Goal: Task Accomplishment & Management: Complete application form

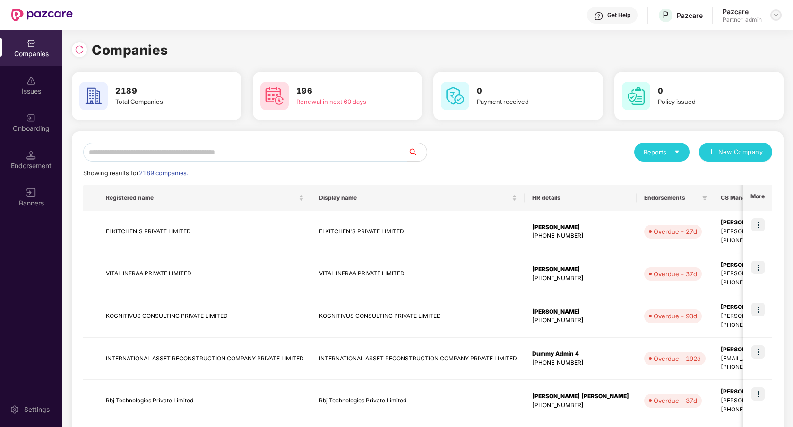
click at [776, 17] on img at bounding box center [776, 15] width 8 height 8
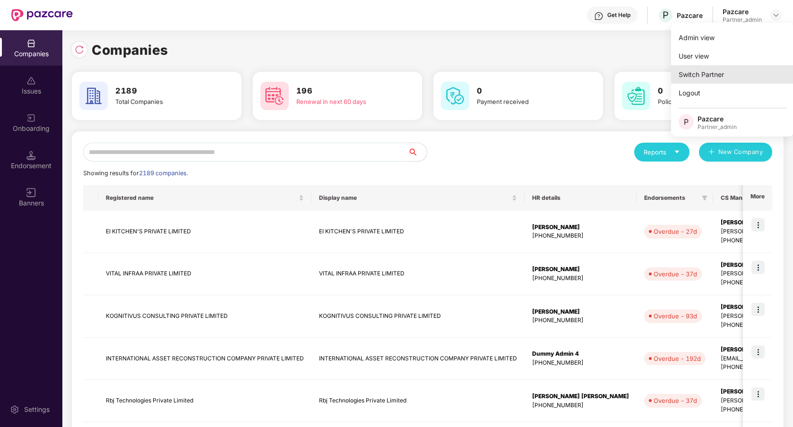
click at [732, 67] on div "Switch Partner" at bounding box center [732, 74] width 123 height 18
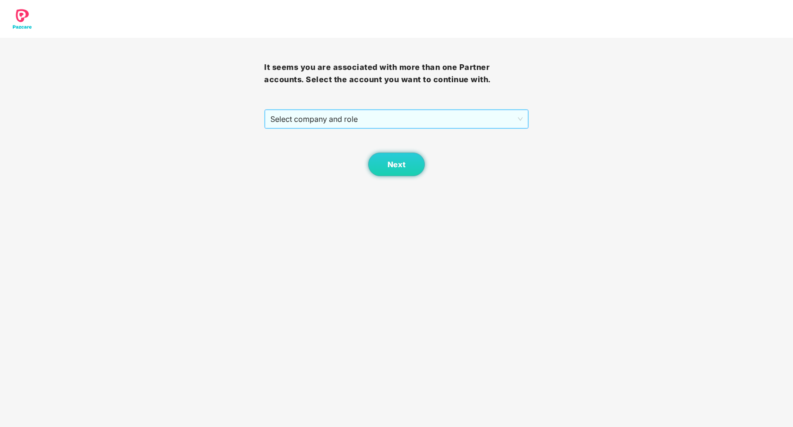
click at [420, 116] on span "Select company and role" at bounding box center [396, 119] width 252 height 18
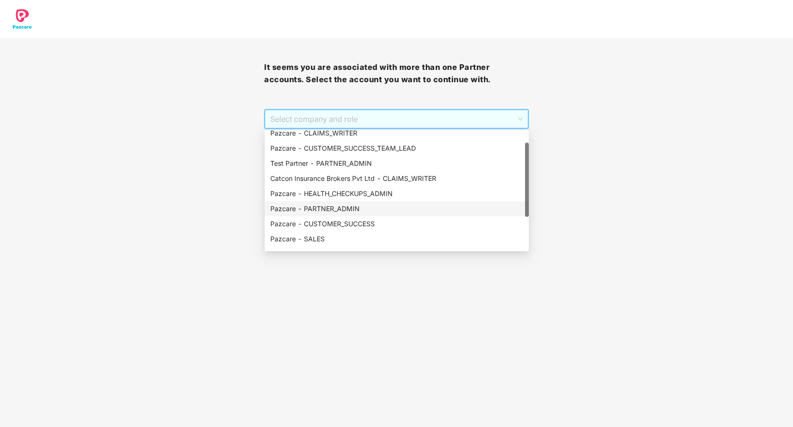
scroll to position [76, 0]
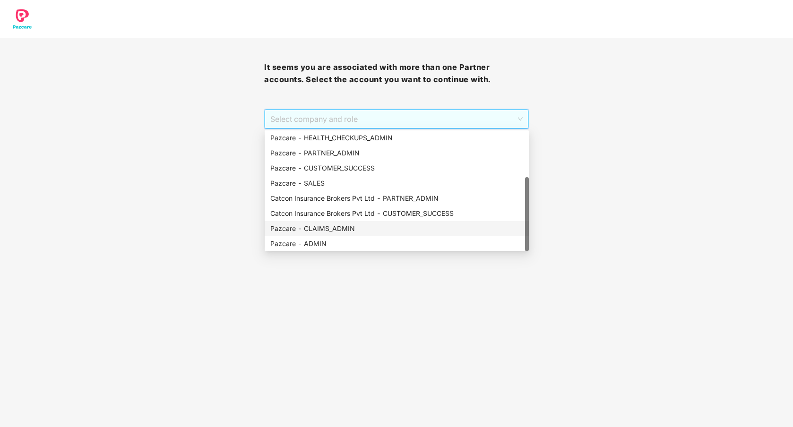
click at [339, 230] on div "Pazcare - CLAIMS_ADMIN" at bounding box center [396, 229] width 253 height 10
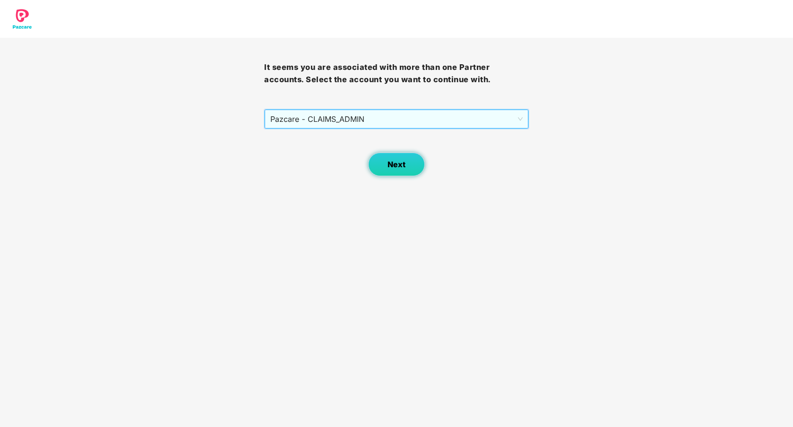
click at [397, 155] on button "Next" at bounding box center [396, 165] width 57 height 24
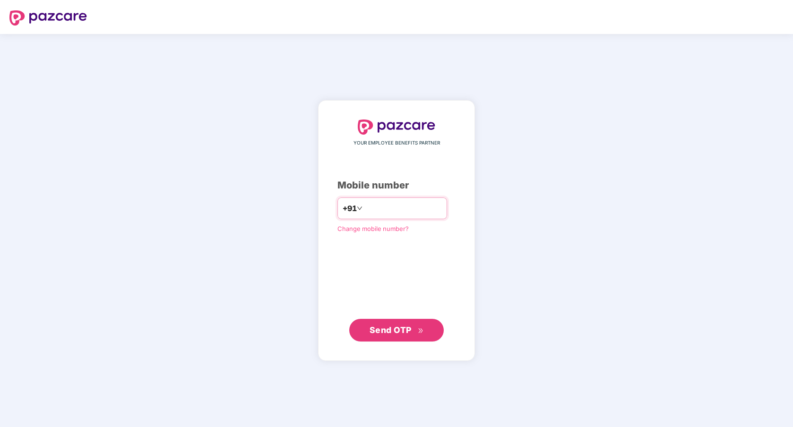
click at [392, 206] on input "number" at bounding box center [403, 208] width 78 height 15
type input "**********"
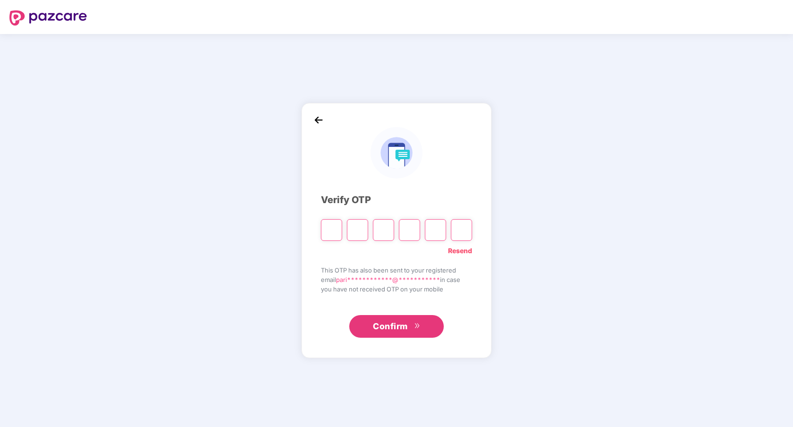
type input "*"
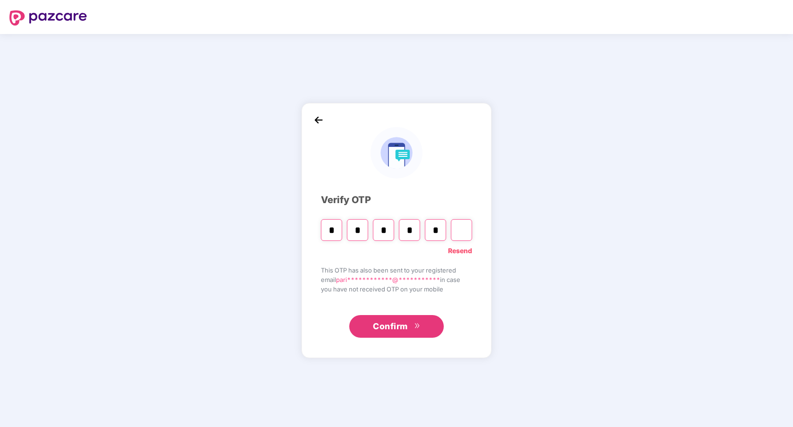
type input "*"
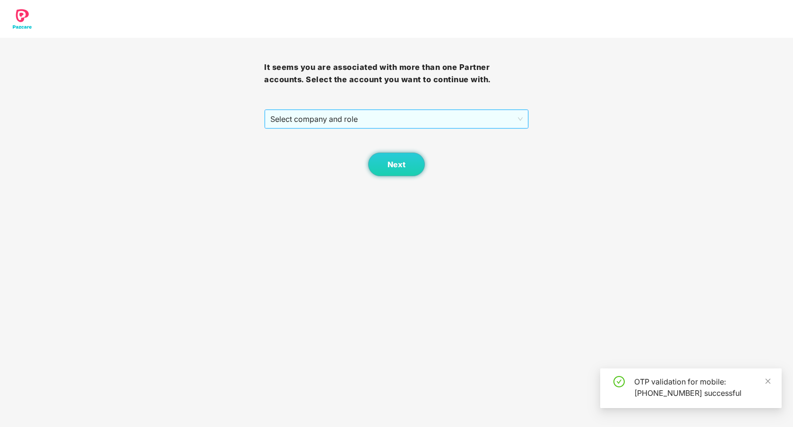
click at [431, 122] on span "Select company and role" at bounding box center [396, 119] width 252 height 18
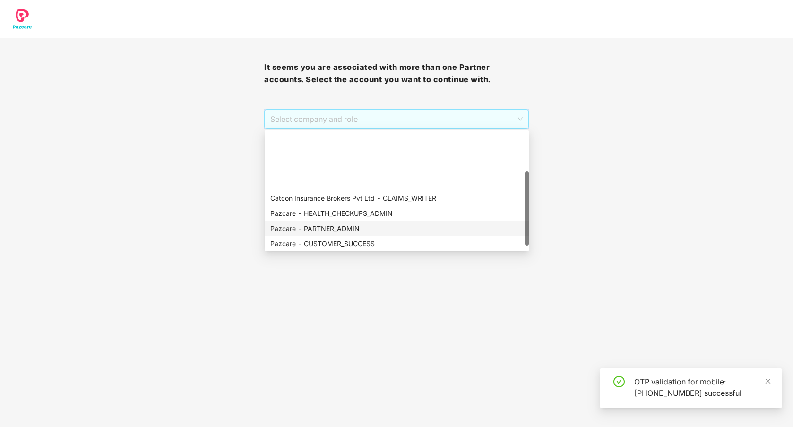
scroll to position [76, 0]
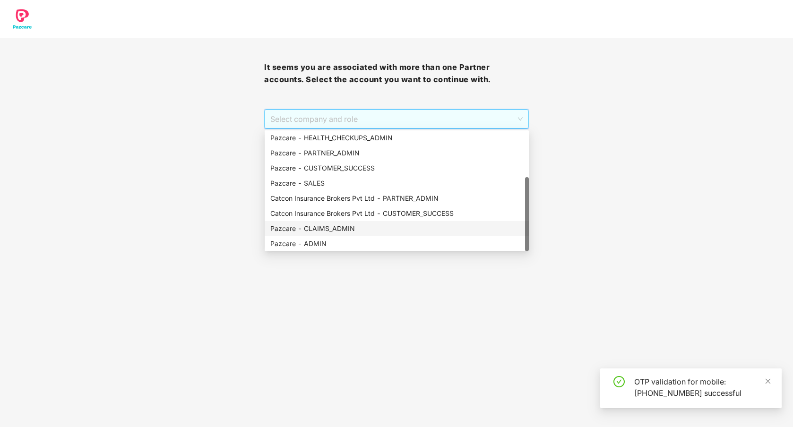
click at [357, 229] on div "Pazcare - CLAIMS_ADMIN" at bounding box center [396, 229] width 253 height 10
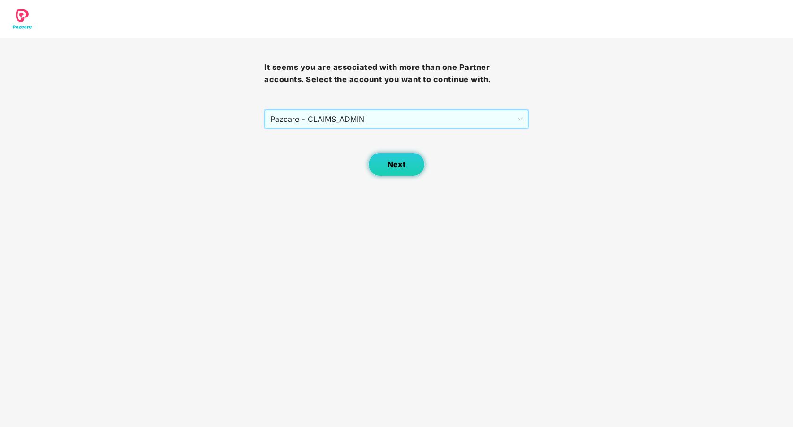
click at [394, 173] on button "Next" at bounding box center [396, 165] width 57 height 24
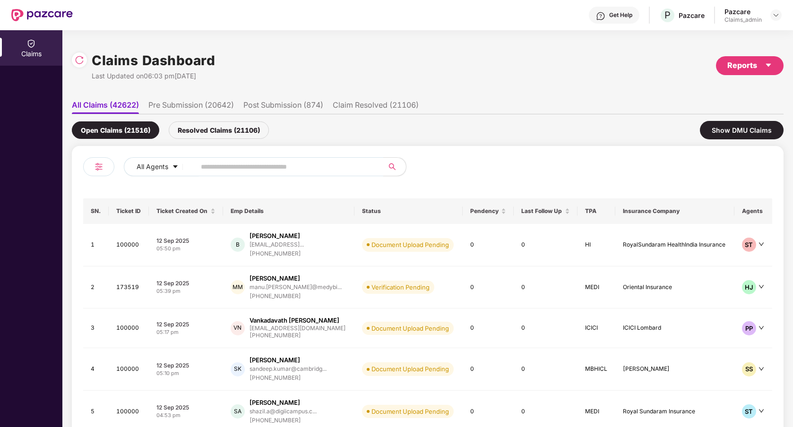
click at [345, 169] on input "text" at bounding box center [286, 167] width 170 height 14
type input "******"
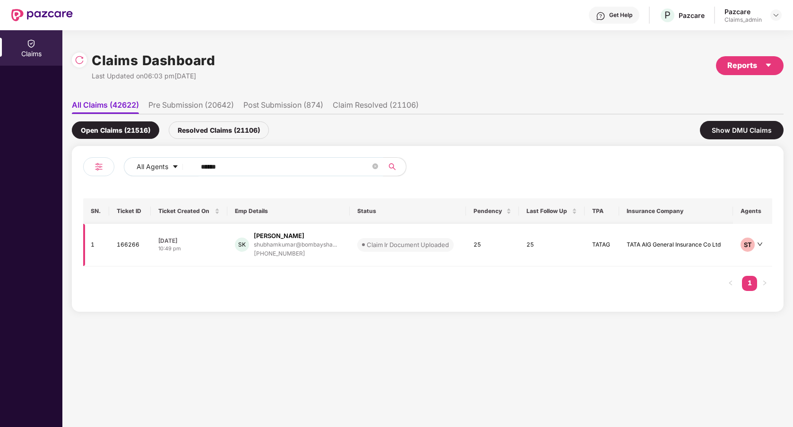
click at [403, 258] on td "Claim Ir Document Uploaded" at bounding box center [408, 245] width 116 height 43
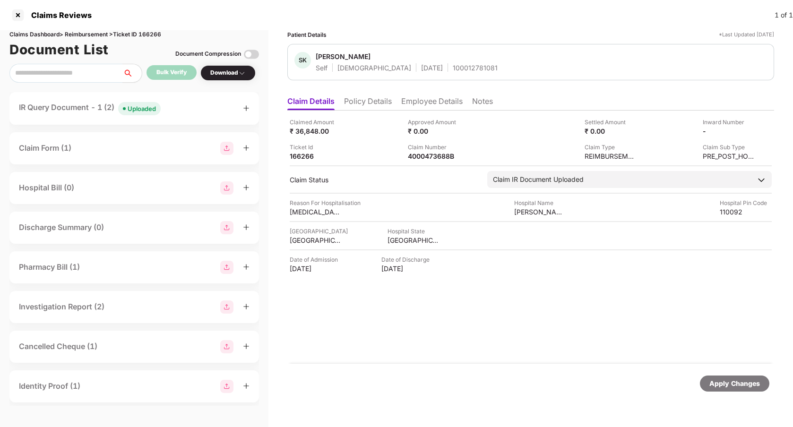
click at [194, 106] on div "IR Query Document - 1 (2) Uploaded" at bounding box center [134, 109] width 231 height 14
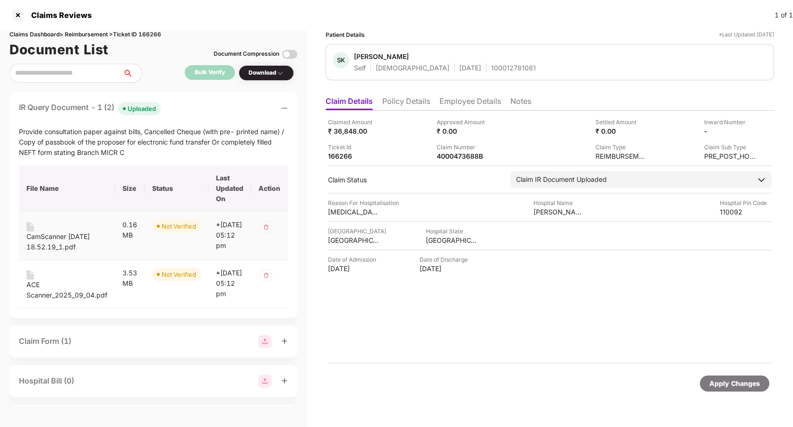
click at [71, 241] on div "CamScanner 10-18-2024 18.52.19_1.pdf" at bounding box center [66, 242] width 81 height 21
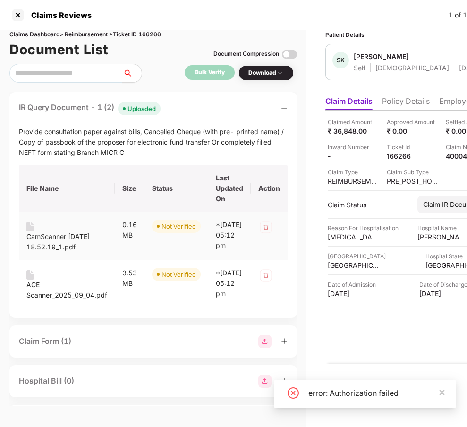
click at [71, 241] on div "CamScanner 10-18-2024 18.52.19_1.pdf" at bounding box center [66, 242] width 81 height 21
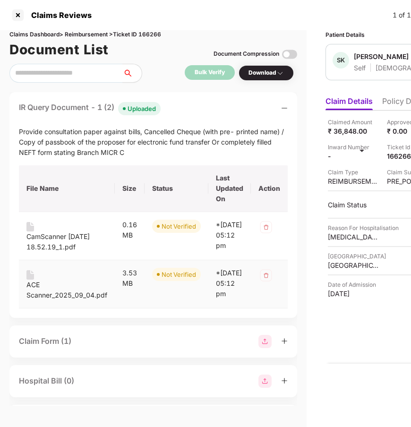
click at [39, 301] on div "ACE Scanner_2025_09_04.pdf" at bounding box center [66, 290] width 81 height 21
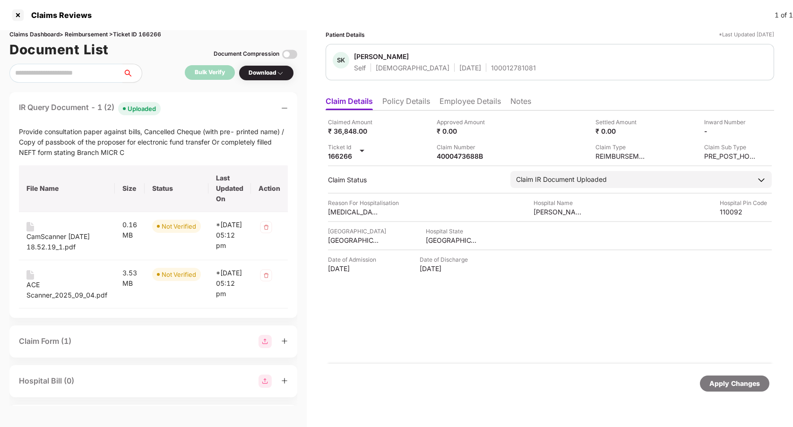
click at [318, 37] on div "Patient Details *Last Updated 04 Sep 2025 SK Shubham Kumar Self Male 23 Apr 200…" at bounding box center [550, 228] width 486 height 397
click at [404, 334] on div "Claimed Amount ₹ 36,848.00 Approved Amount ₹ 0.00 Settled Amount ₹ 0.00 Inward …" at bounding box center [550, 237] width 448 height 253
click at [565, 23] on div "Claims Reviews 1 of 1" at bounding box center [396, 15] width 793 height 30
click at [603, 27] on div "Claims Reviews 1 of 1" at bounding box center [396, 15] width 793 height 30
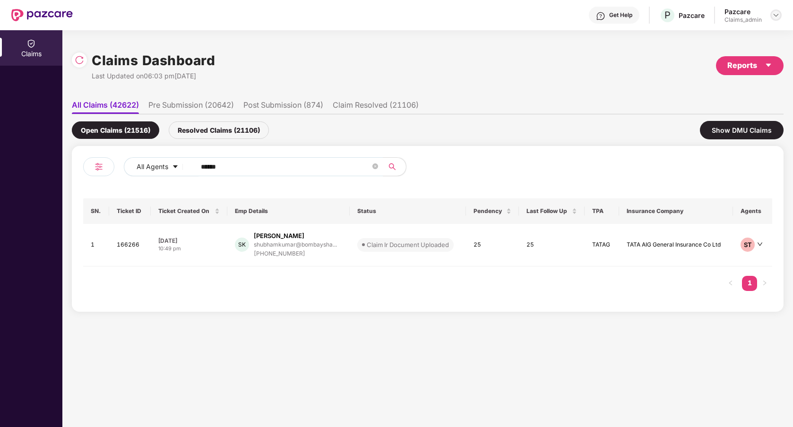
click at [777, 12] on img at bounding box center [776, 15] width 8 height 8
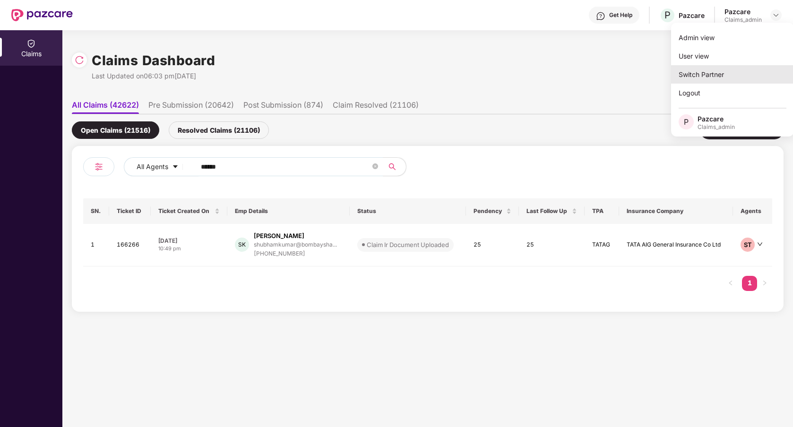
click at [708, 79] on div "Switch Partner" at bounding box center [732, 74] width 123 height 18
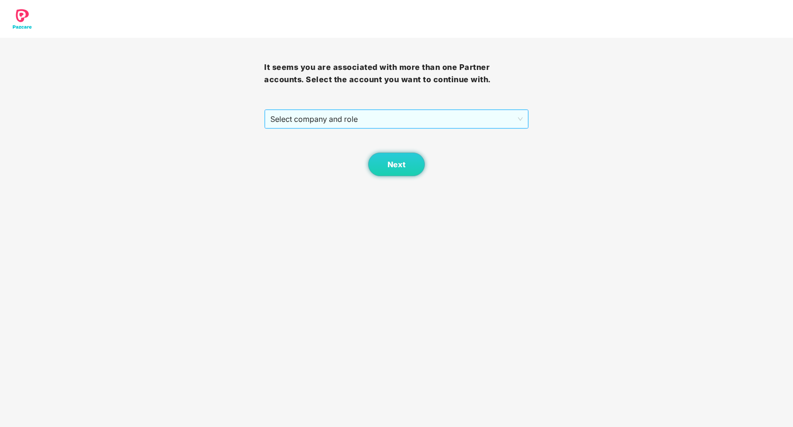
click at [428, 115] on span "Select company and role" at bounding box center [396, 119] width 252 height 18
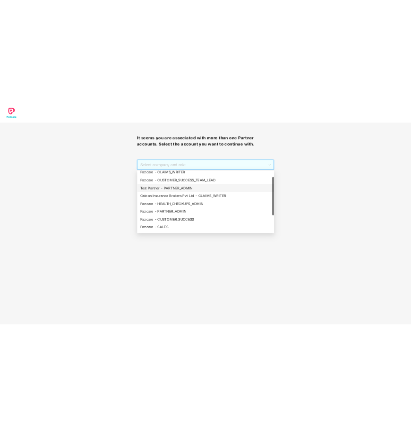
scroll to position [20, 0]
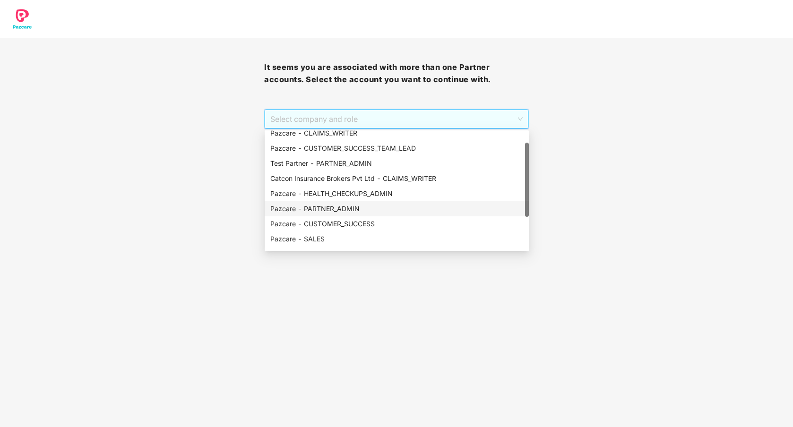
click at [364, 209] on div "Pazcare - PARTNER_ADMIN" at bounding box center [396, 209] width 253 height 10
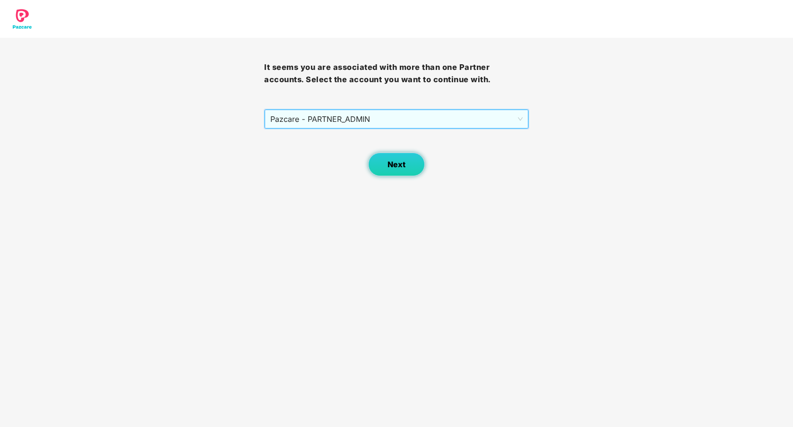
click at [392, 154] on button "Next" at bounding box center [396, 165] width 57 height 24
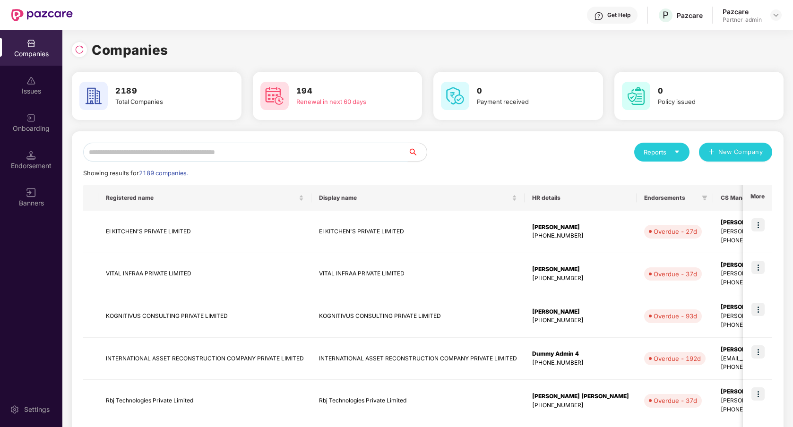
click at [292, 156] on input "text" at bounding box center [245, 152] width 325 height 19
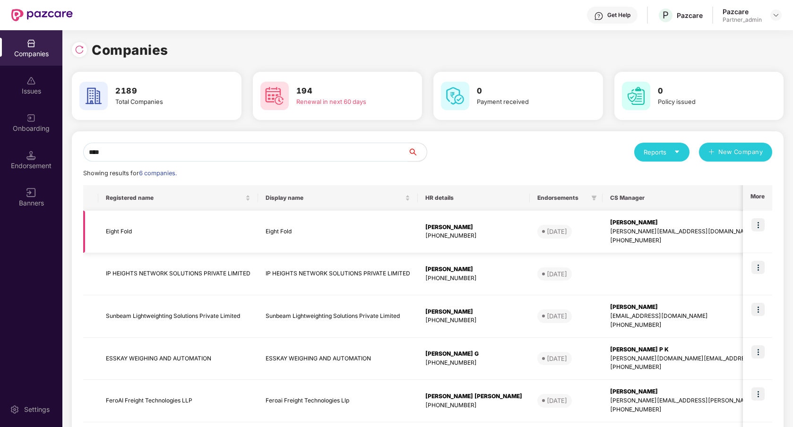
type input "****"
click at [760, 224] on img at bounding box center [757, 224] width 13 height 13
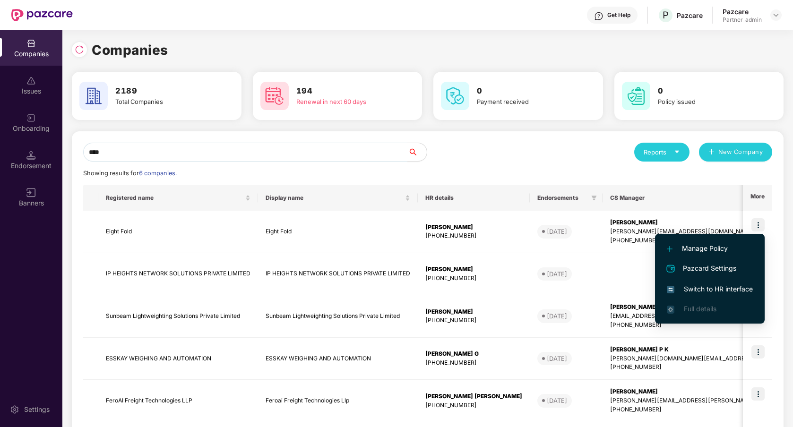
click at [725, 287] on span "Switch to HR interface" at bounding box center [710, 289] width 86 height 10
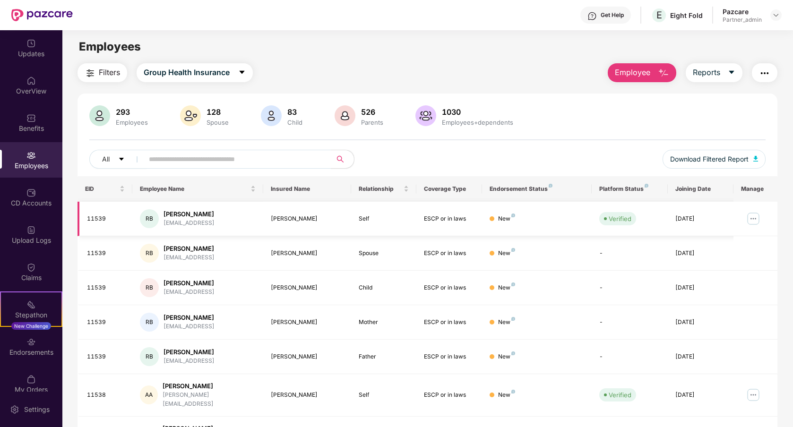
click at [751, 218] on img at bounding box center [753, 218] width 15 height 15
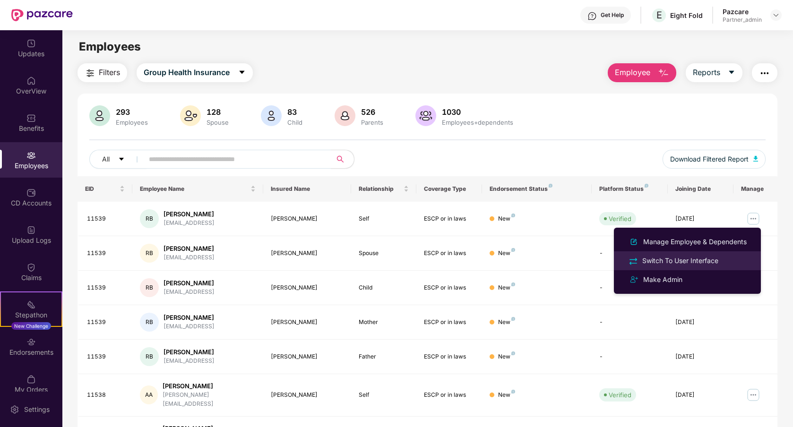
click at [720, 262] on div "Switch To User Interface" at bounding box center [680, 261] width 80 height 10
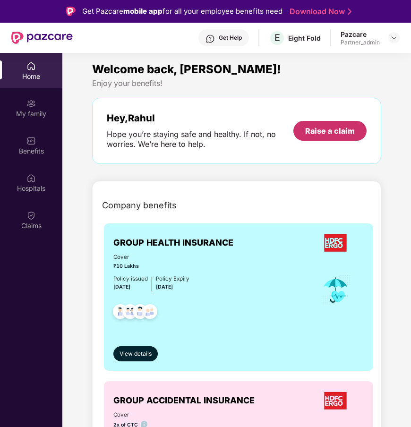
click at [333, 135] on div "Raise a claim" at bounding box center [330, 131] width 50 height 10
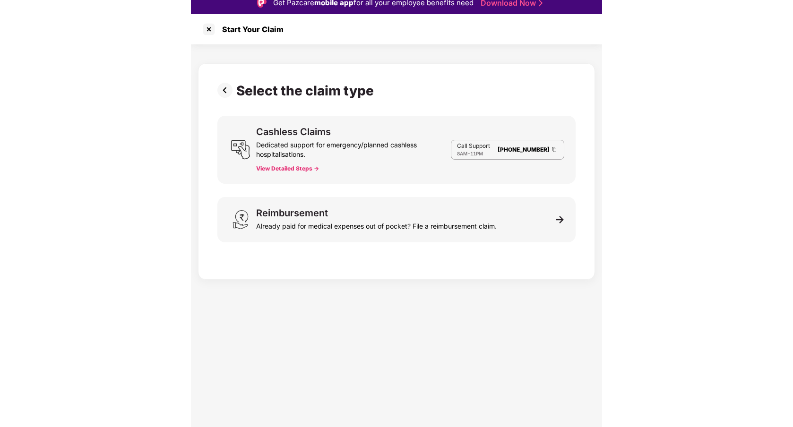
scroll to position [9, 0]
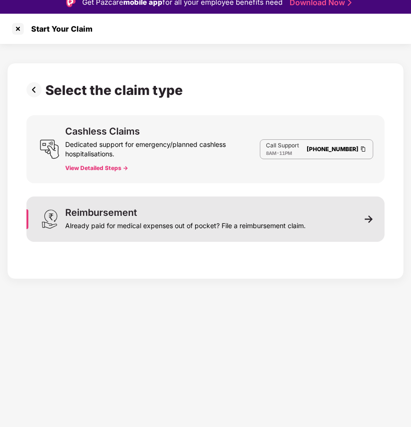
click at [320, 224] on div "Reimbursement Already paid for medical expenses out of pocket? File a reimburse…" at bounding box center [205, 219] width 358 height 45
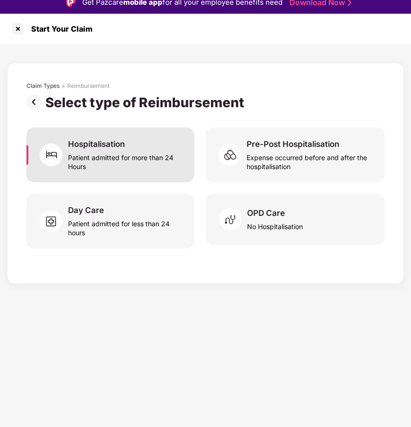
click at [158, 157] on div "Patient admitted for more than 24 Hours" at bounding box center [125, 160] width 115 height 22
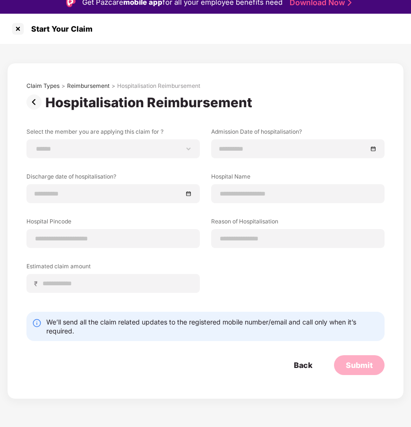
click at [36, 103] on img at bounding box center [35, 102] width 19 height 15
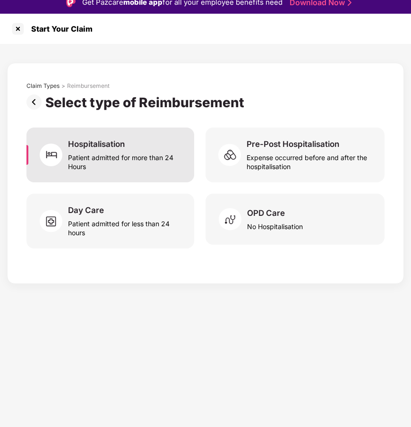
click at [135, 174] on div "Hospitalisation Patient admitted for more than 24 Hours" at bounding box center [110, 155] width 168 height 55
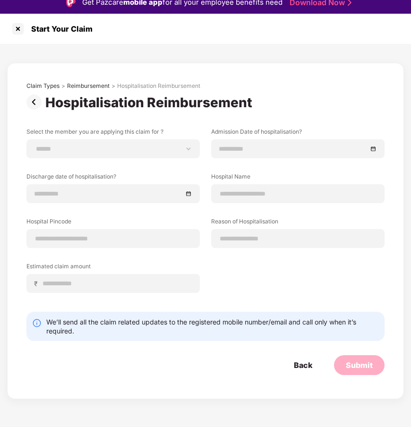
click at [32, 100] on img at bounding box center [35, 102] width 19 height 15
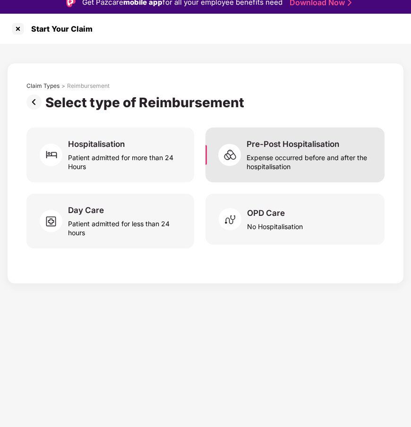
click at [276, 161] on div "Expense occurred before and after the hospitalisation" at bounding box center [310, 160] width 127 height 22
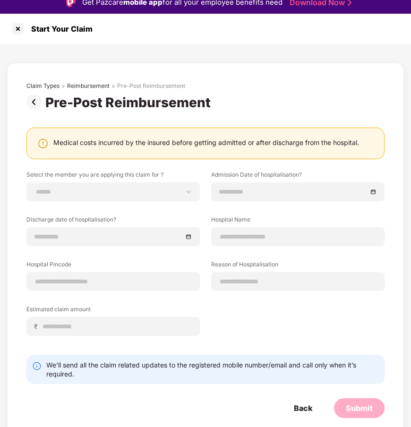
click at [35, 101] on img at bounding box center [35, 102] width 19 height 15
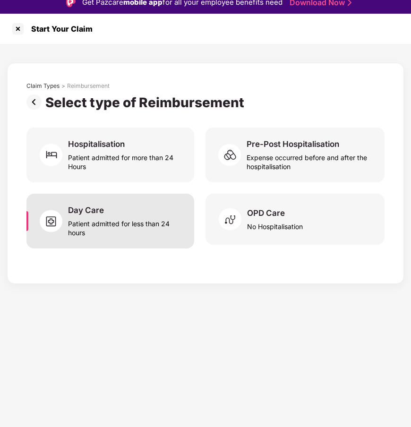
click at [78, 210] on div "Day Care" at bounding box center [86, 210] width 36 height 10
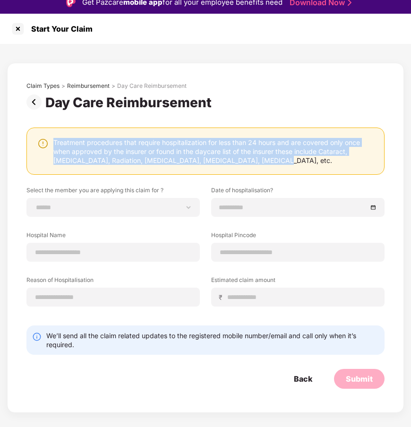
drag, startPoint x: 54, startPoint y: 142, endPoint x: 238, endPoint y: 167, distance: 185.5
click at [238, 167] on div "Treatment procedures that require hospitalization for less than 24 hours and ar…" at bounding box center [205, 151] width 358 height 47
click at [32, 100] on img at bounding box center [35, 102] width 19 height 15
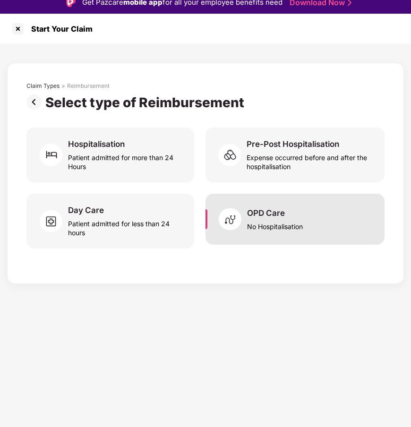
click at [272, 226] on div "No Hospitalisation" at bounding box center [275, 224] width 56 height 13
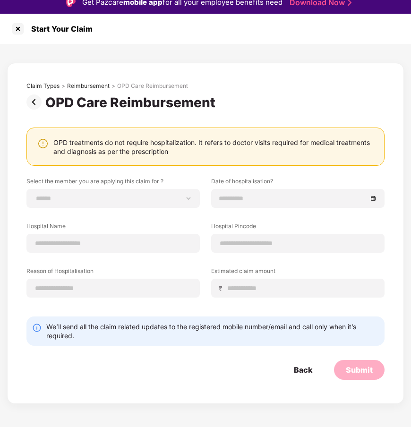
click at [34, 105] on img at bounding box center [35, 102] width 19 height 15
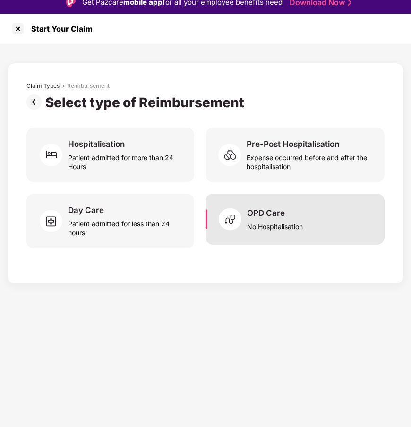
click at [238, 236] on div "OPD Care No Hospitalisation" at bounding box center [295, 219] width 179 height 51
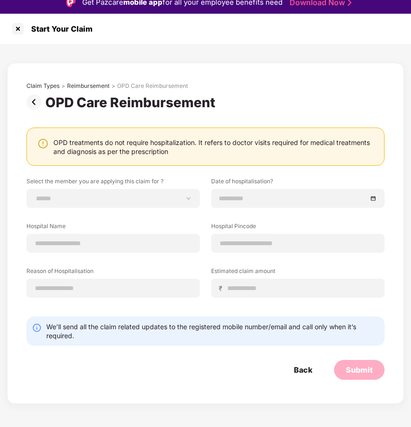
click at [31, 106] on img at bounding box center [35, 102] width 19 height 15
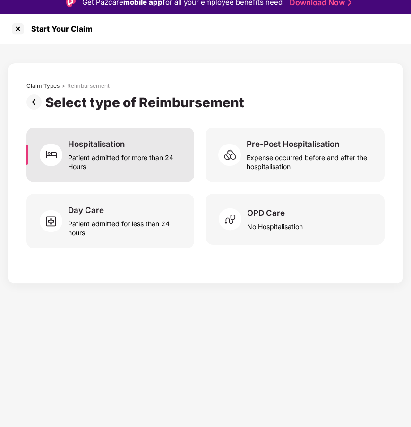
click at [105, 167] on div "Patient admitted for more than 24 Hours" at bounding box center [125, 160] width 115 height 22
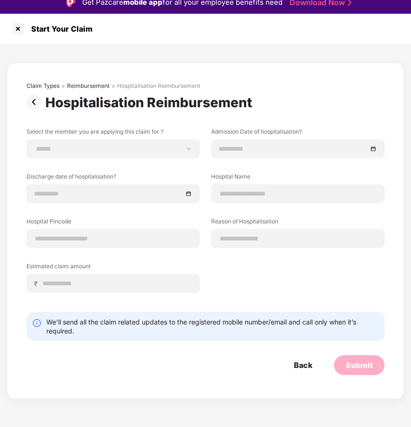
click at [35, 101] on img at bounding box center [35, 102] width 19 height 15
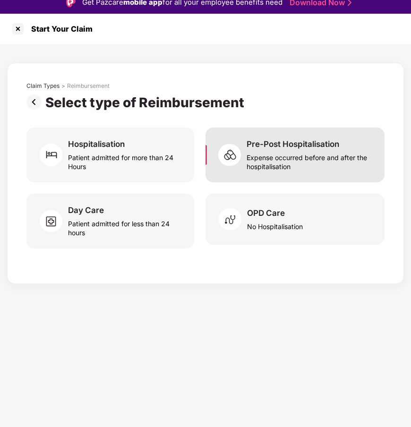
click at [312, 152] on div "Expense occurred before and after the hospitalisation" at bounding box center [310, 160] width 127 height 22
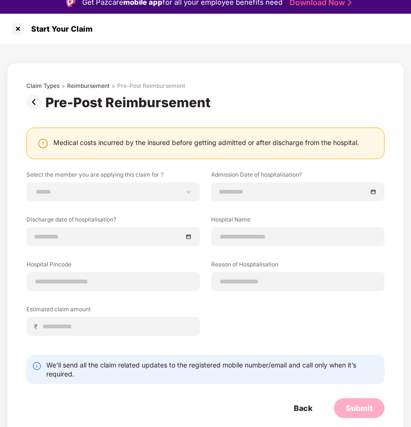
click at [35, 105] on img at bounding box center [35, 102] width 19 height 15
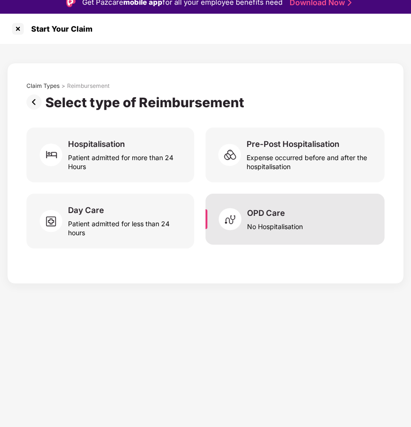
click at [297, 233] on div "OPD Care No Hospitalisation" at bounding box center [295, 219] width 179 height 51
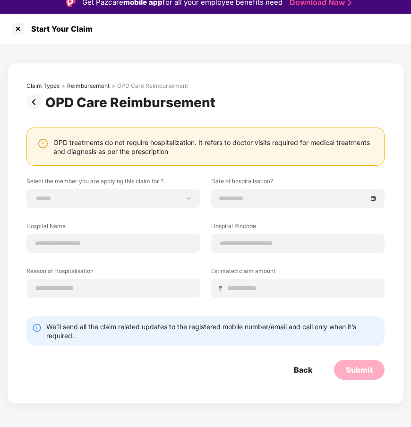
click at [34, 103] on img at bounding box center [35, 102] width 19 height 15
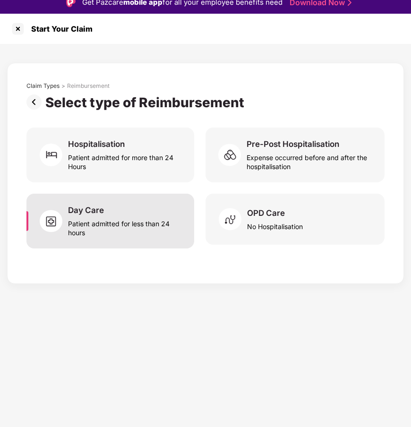
click at [99, 219] on div "Patient admitted for less than 24 hours" at bounding box center [125, 226] width 115 height 22
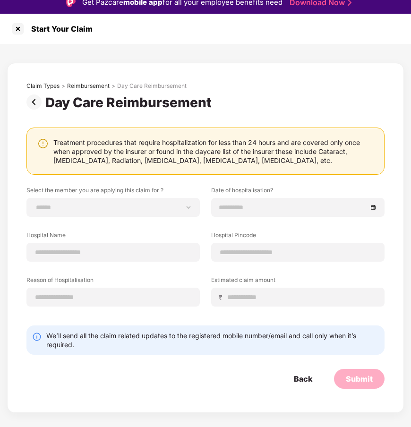
click at [38, 106] on img at bounding box center [35, 102] width 19 height 15
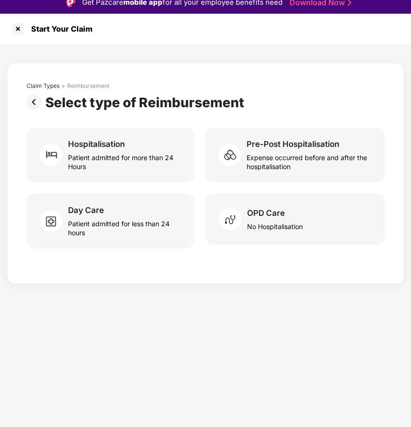
click at [176, 296] on div "Start Your Claim Claim Types > Reimbursement Select type of Reimbursement Hospi…" at bounding box center [205, 227] width 411 height 427
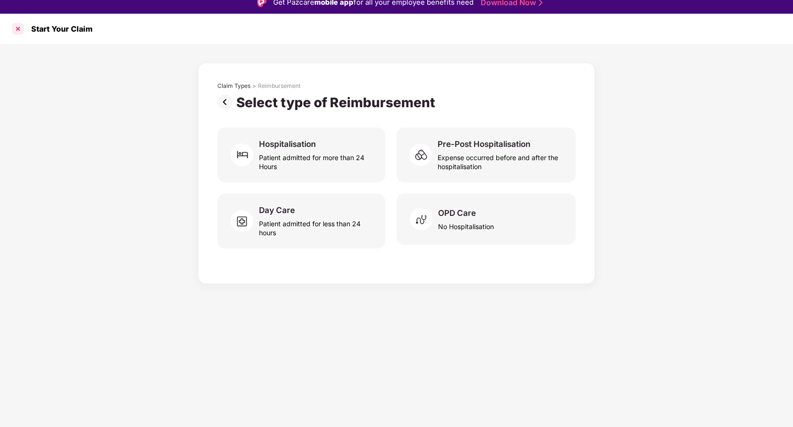
click at [17, 26] on div at bounding box center [17, 28] width 15 height 15
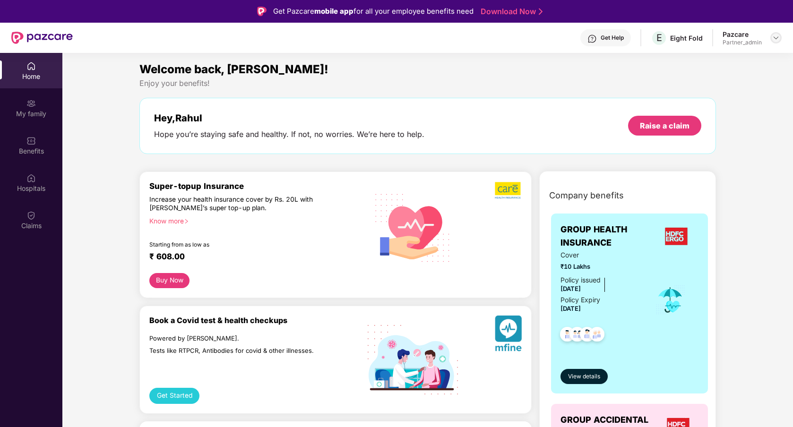
click at [778, 38] on img at bounding box center [776, 38] width 8 height 8
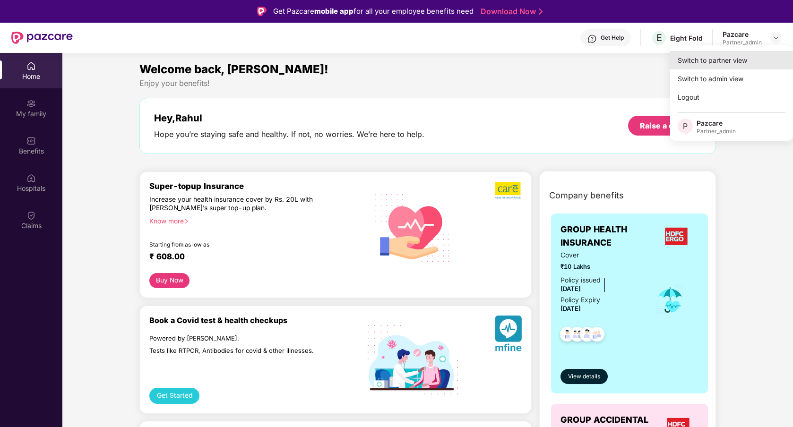
click at [746, 59] on div "Switch to partner view" at bounding box center [731, 60] width 123 height 18
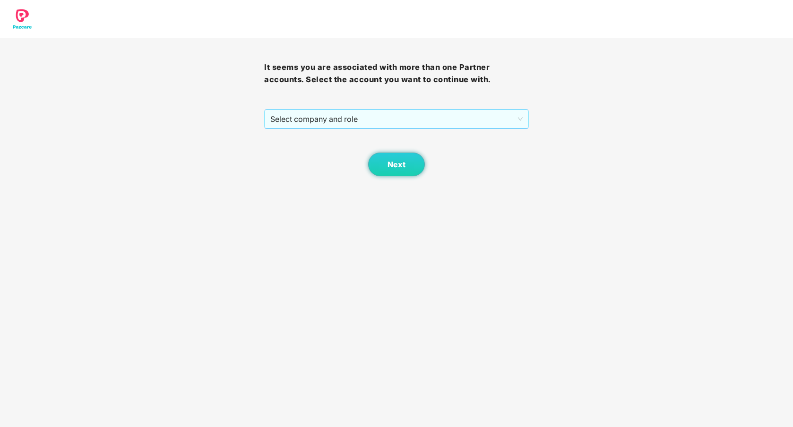
click at [504, 124] on span "Select company and role" at bounding box center [396, 119] width 252 height 18
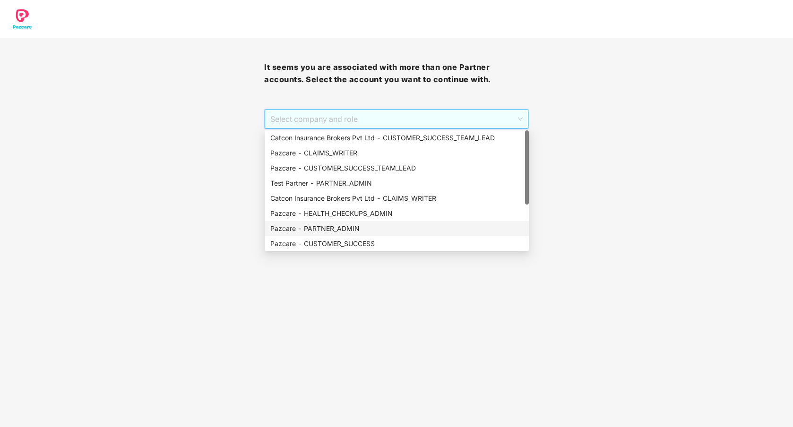
click at [369, 229] on div "Pazcare - PARTNER_ADMIN" at bounding box center [396, 229] width 253 height 10
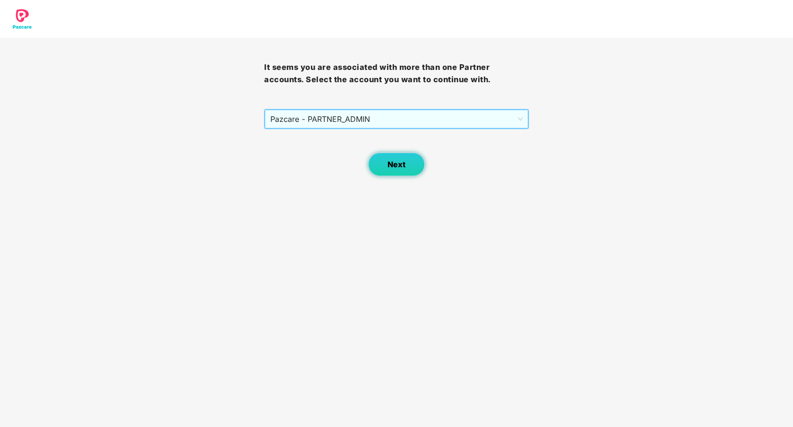
click at [396, 165] on span "Next" at bounding box center [397, 164] width 18 height 9
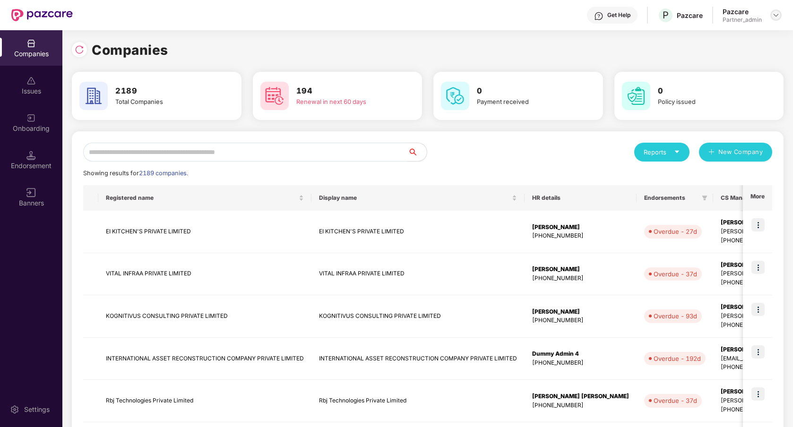
click at [773, 17] on img at bounding box center [776, 15] width 8 height 8
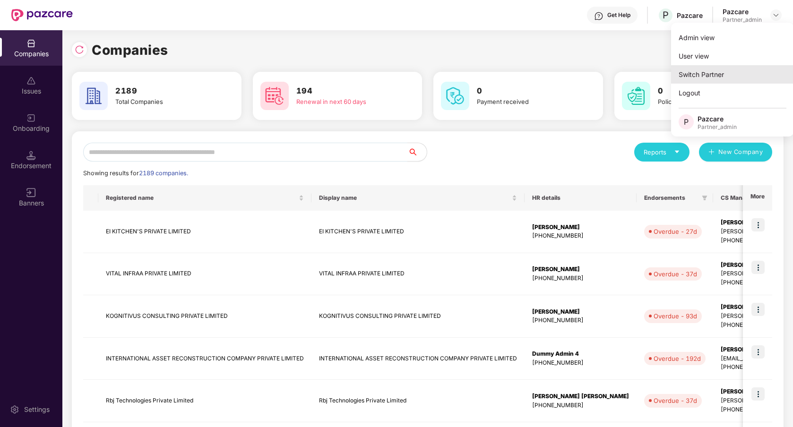
click at [735, 76] on div "Switch Partner" at bounding box center [732, 74] width 123 height 18
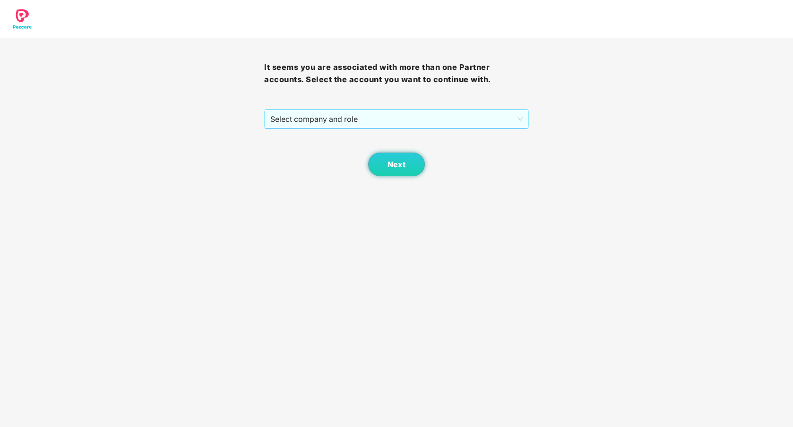
click at [487, 121] on span "Select company and role" at bounding box center [396, 119] width 252 height 18
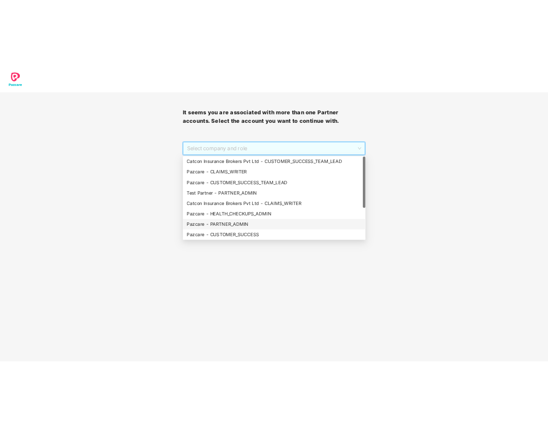
scroll to position [76, 0]
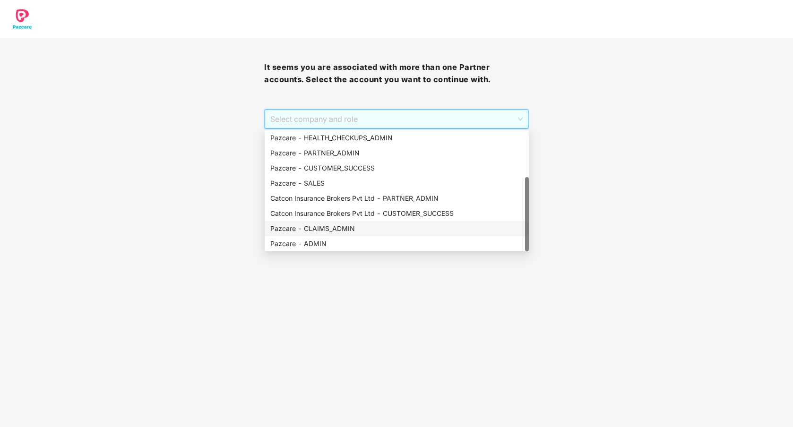
click at [340, 230] on div "Pazcare - CLAIMS_ADMIN" at bounding box center [396, 229] width 253 height 10
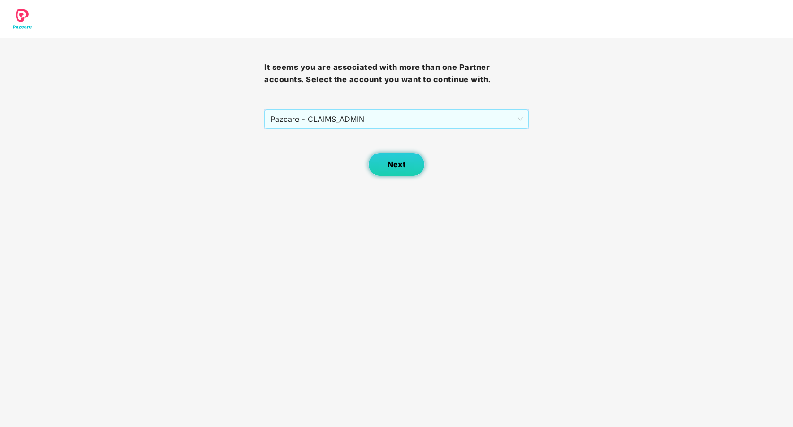
click at [396, 164] on span "Next" at bounding box center [397, 164] width 18 height 9
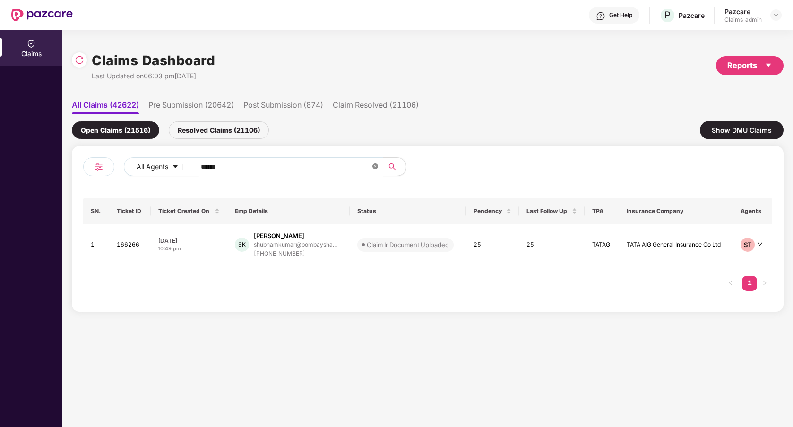
click at [377, 168] on icon "close-circle" at bounding box center [375, 167] width 6 height 6
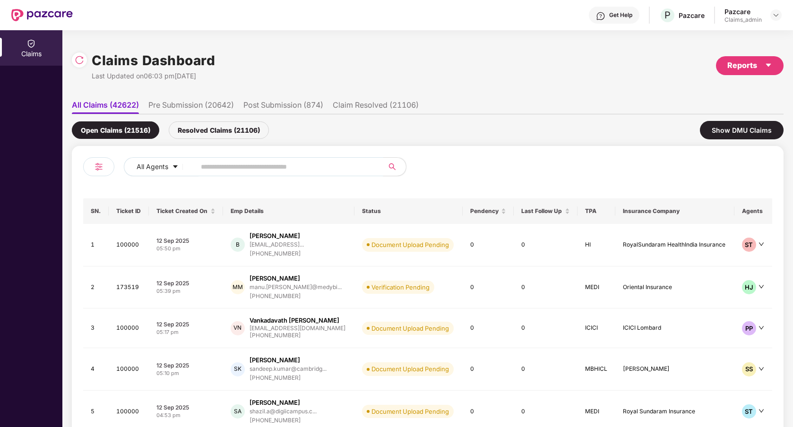
click at [308, 172] on input "text" at bounding box center [286, 167] width 170 height 14
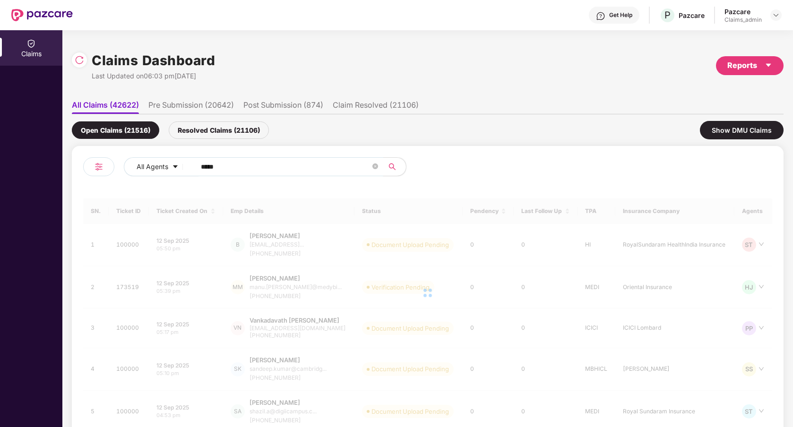
type input "******"
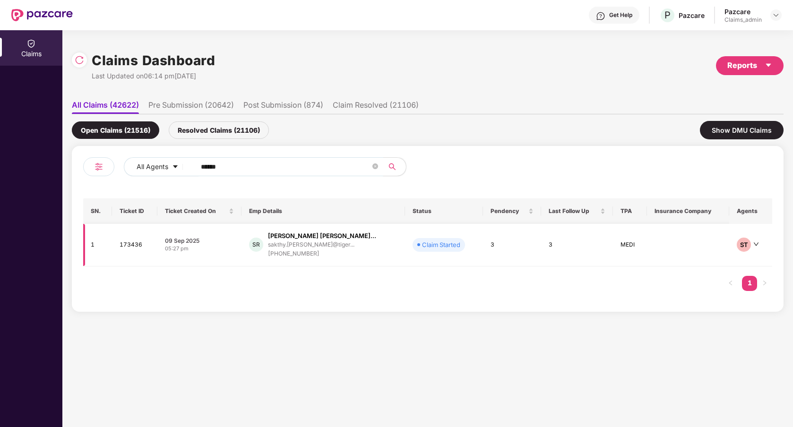
click at [449, 256] on td "Claim Started" at bounding box center [444, 245] width 78 height 43
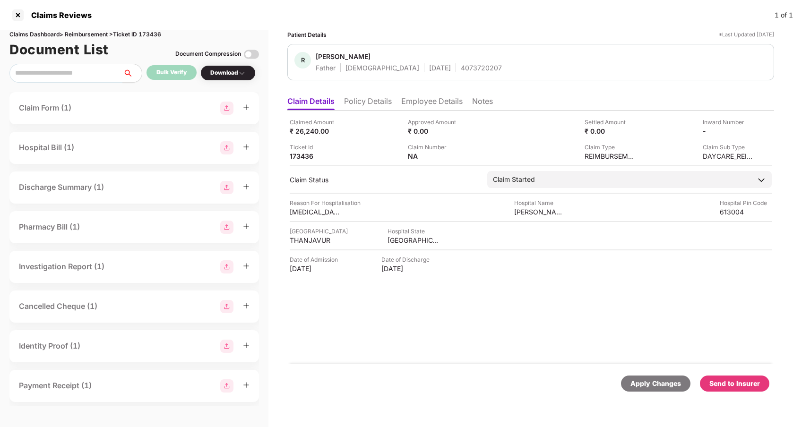
click at [422, 98] on li "Employee Details" at bounding box center [431, 103] width 61 height 14
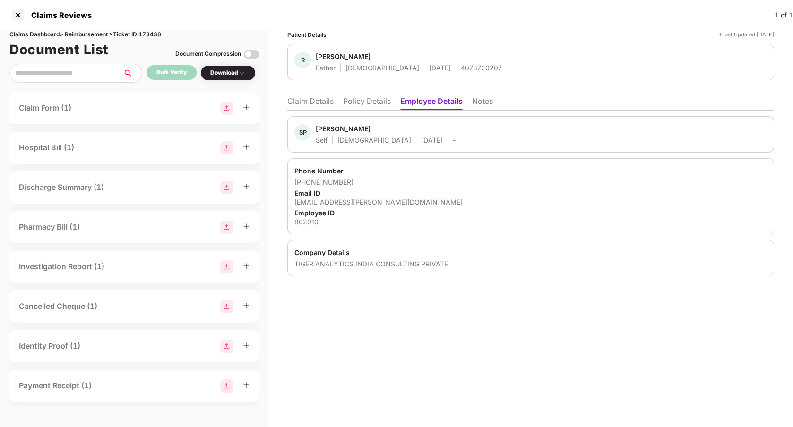
click at [320, 105] on li "Claim Details" at bounding box center [310, 103] width 46 height 14
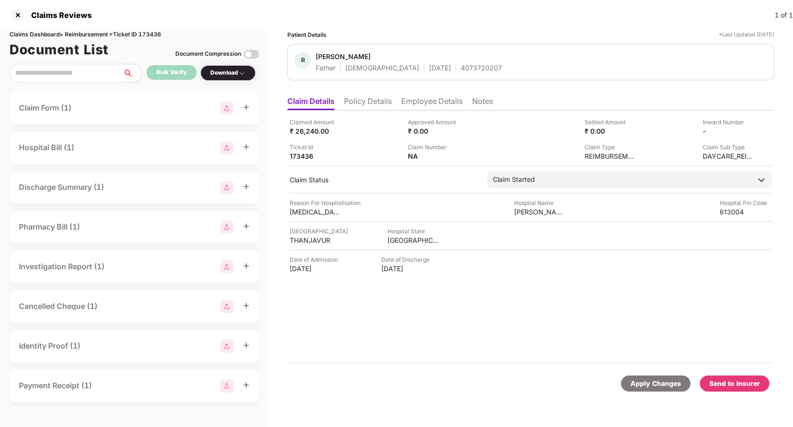
click at [578, 309] on div "Claimed Amount ₹ 26,240.00 Approved Amount ₹ 0.00 Settled Amount ₹ 0.00 Inward …" at bounding box center [530, 237] width 487 height 253
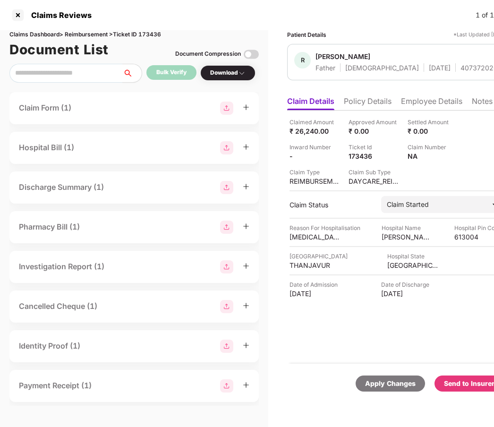
click at [465, 382] on div "Send to Insurer" at bounding box center [469, 384] width 51 height 10
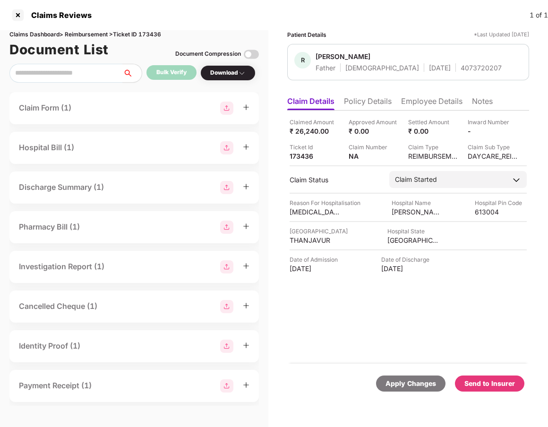
click at [427, 336] on div "Claimed Amount ₹ 26,240.00 Approved Amount ₹ 0.00 Settled Amount ₹ 0.00 Inward …" at bounding box center [408, 237] width 242 height 253
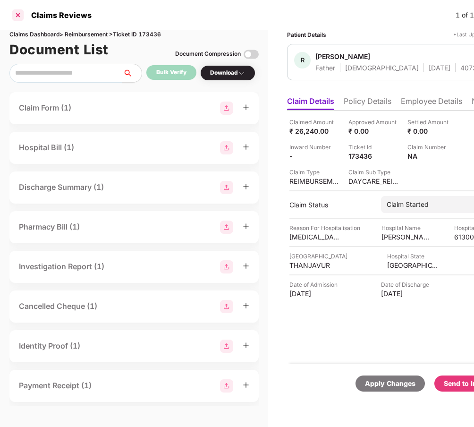
click at [16, 15] on div at bounding box center [17, 15] width 15 height 15
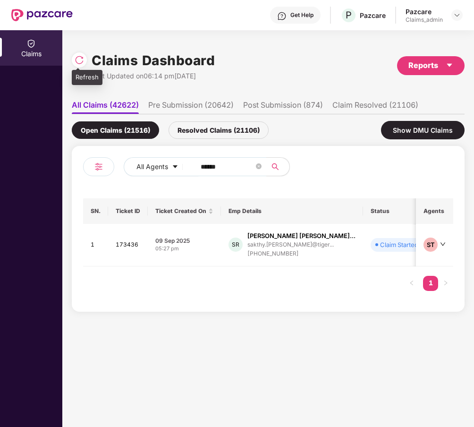
click at [82, 56] on img at bounding box center [79, 59] width 9 height 9
click at [329, 261] on td "SR Sakthy Prasad Rajarama... sakthy.rajaraman@tiger... +919789621247" at bounding box center [292, 245] width 142 height 43
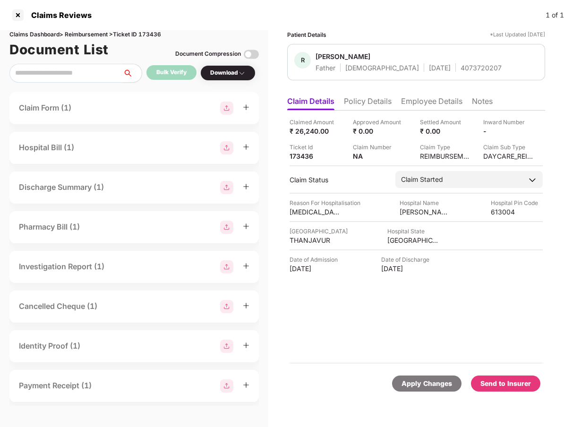
click at [170, 16] on div "Claims Reviews 1 of 1" at bounding box center [282, 15] width 564 height 30
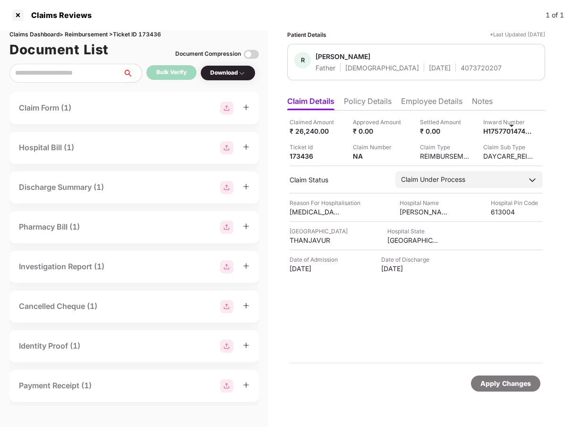
click at [342, 336] on div "Claimed Amount ₹ 26,240.00 Approved Amount ₹ 0.00 Settled Amount ₹ 0.00 Inward …" at bounding box center [416, 237] width 258 height 253
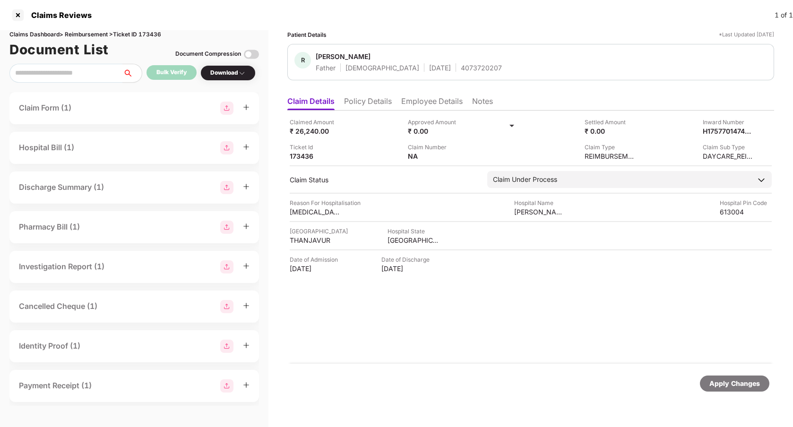
click at [463, 344] on div "Claimed Amount ₹ 26,240.00 Approved Amount ₹ 0.00 Settled Amount ₹ 0.00 Inward …" at bounding box center [530, 237] width 487 height 253
click at [323, 345] on div "Claimed Amount ₹ 26,240.00 Approved Amount ₹ 0.00 Settled Amount ₹ 0.00 Inward …" at bounding box center [530, 237] width 487 height 253
click at [388, 342] on div "Claimed Amount ₹ 26,240.00 Approved Amount ₹ 0.00 Settled Amount ₹ 0.00 Inward …" at bounding box center [530, 237] width 487 height 253
